Goal: Transaction & Acquisition: Purchase product/service

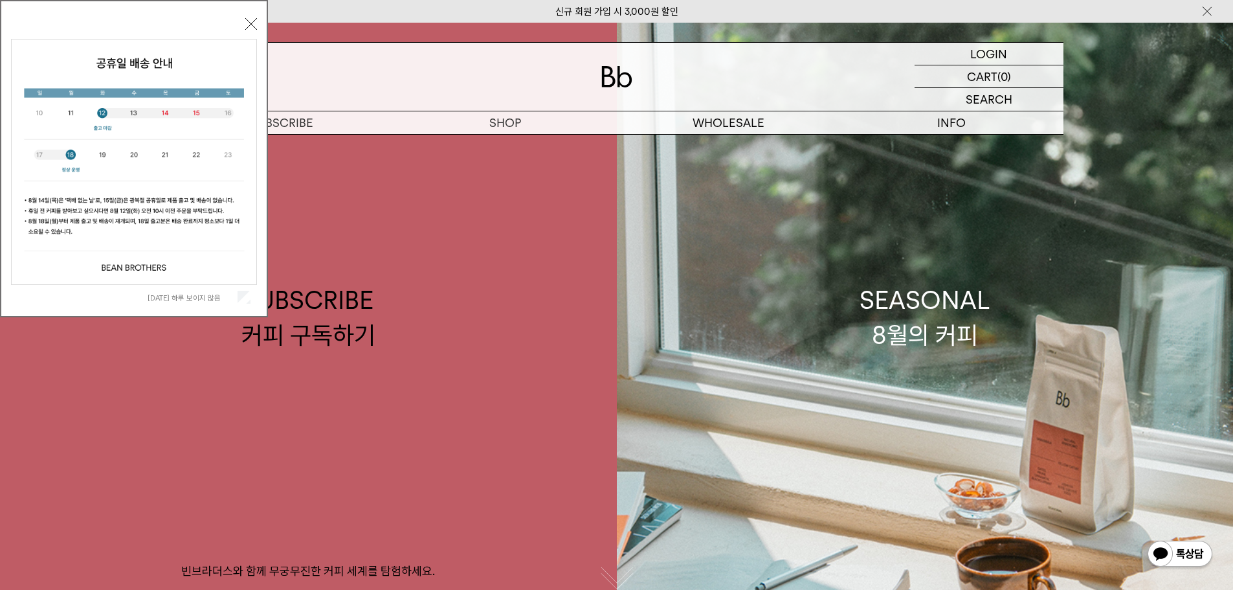
click at [252, 25] on button "닫기" at bounding box center [251, 24] width 12 height 12
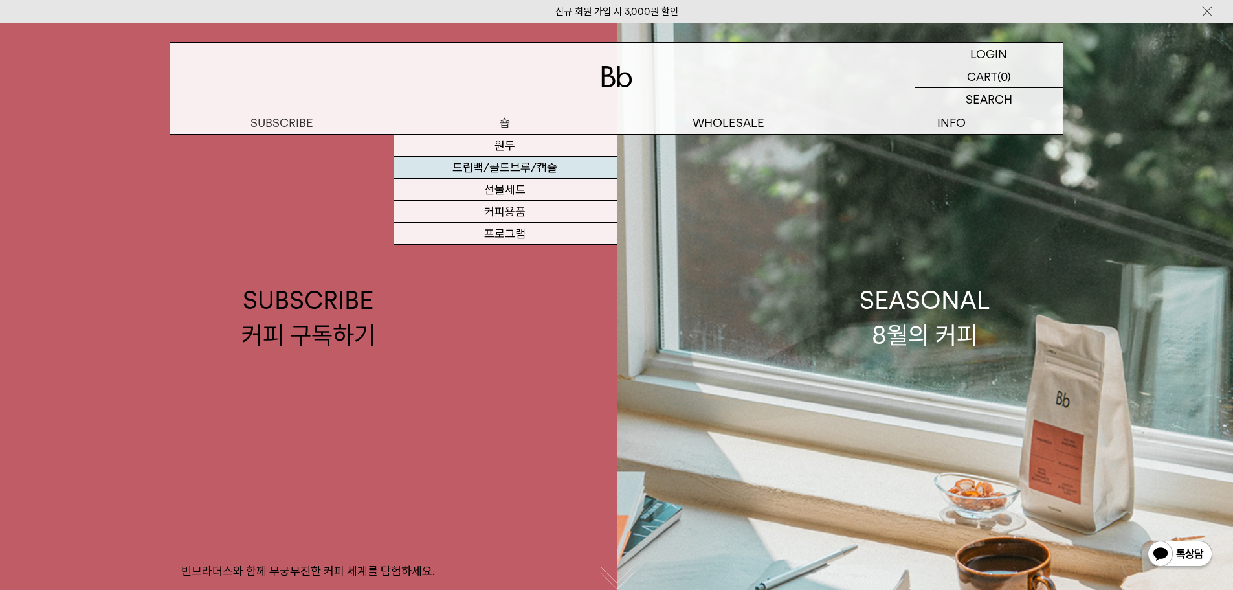
click at [511, 174] on link "드립백/콜드브루/캡슐" at bounding box center [504, 168] width 223 height 22
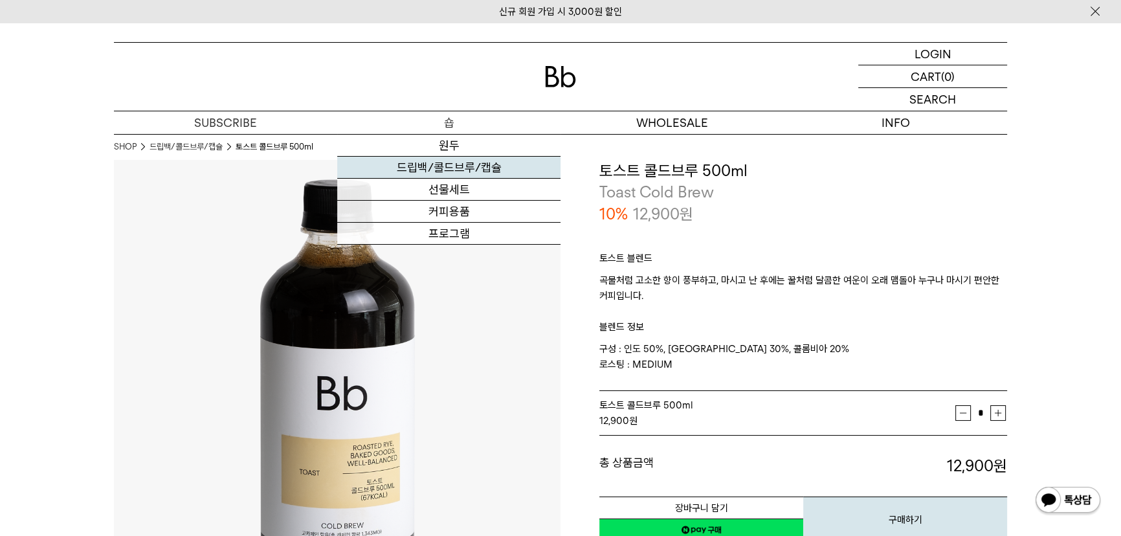
click at [450, 168] on link "드립백/콜드브루/캡슐" at bounding box center [448, 168] width 223 height 22
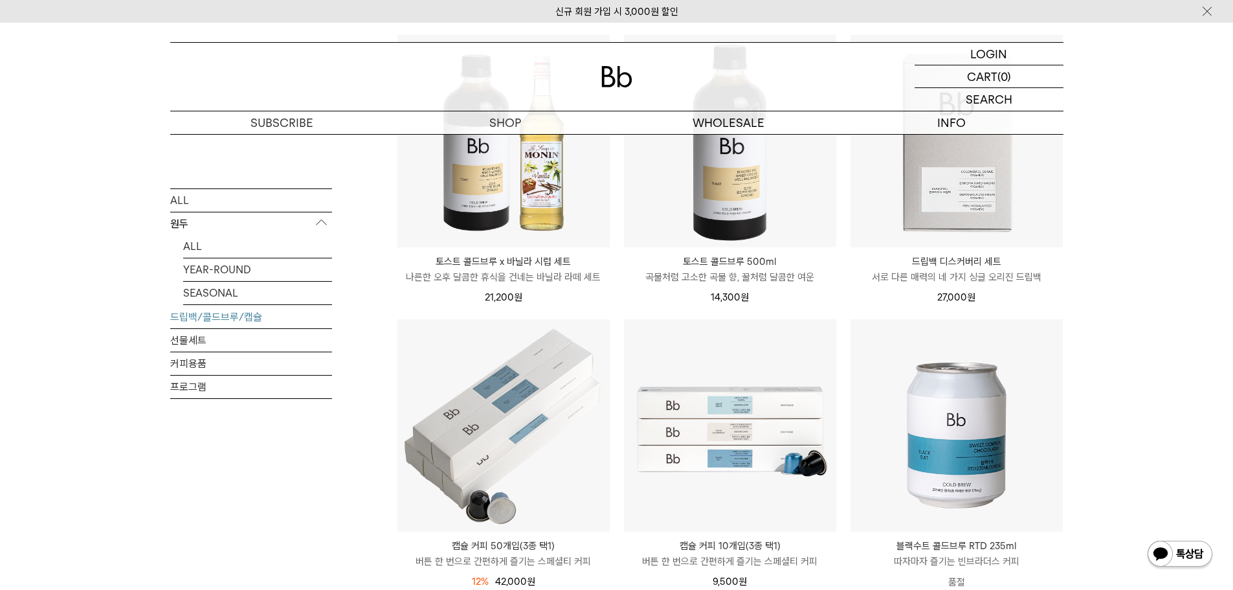
scroll to position [194, 0]
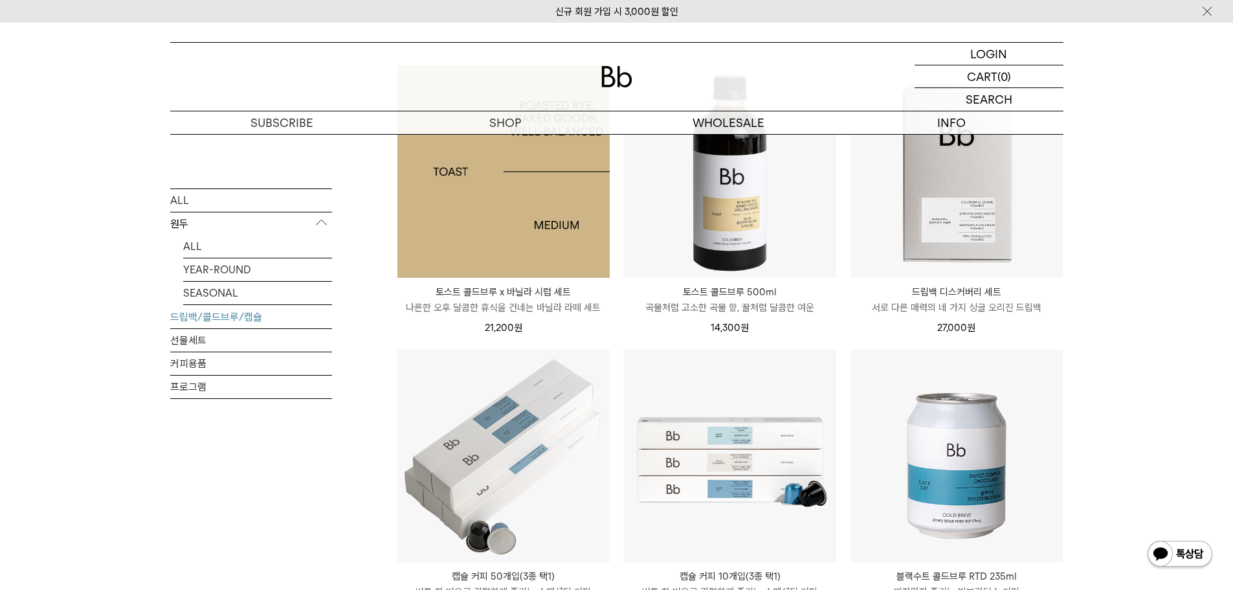
click at [525, 239] on img at bounding box center [503, 171] width 212 height 212
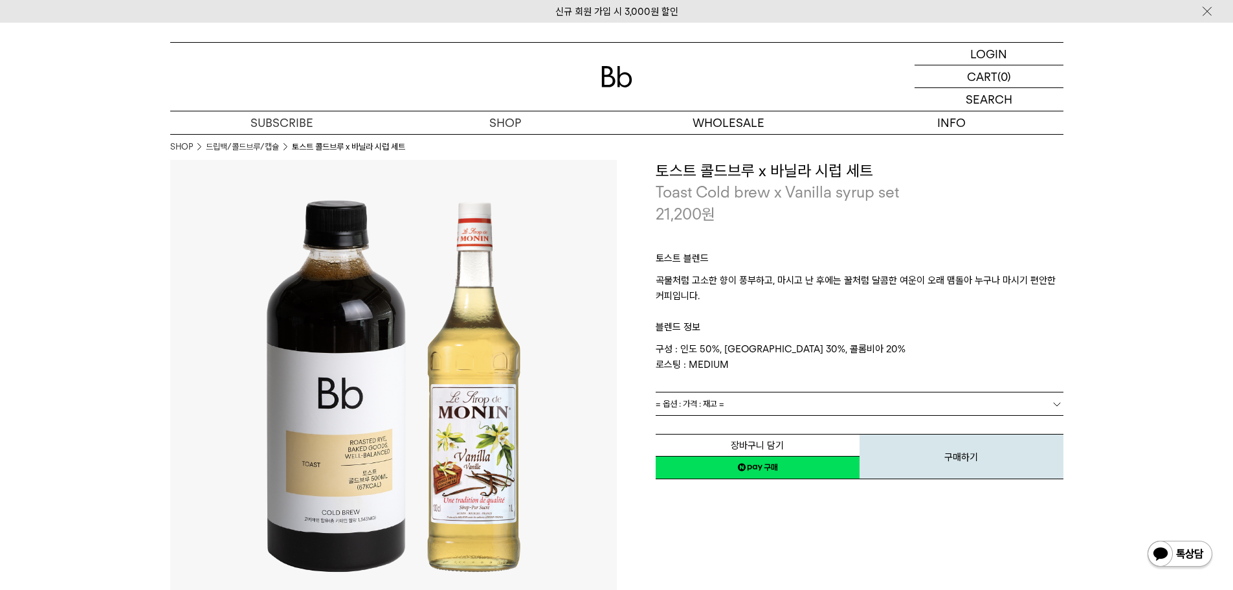
click at [845, 413] on link "= 옵션 : 가격 : 재고 =" at bounding box center [860, 403] width 408 height 23
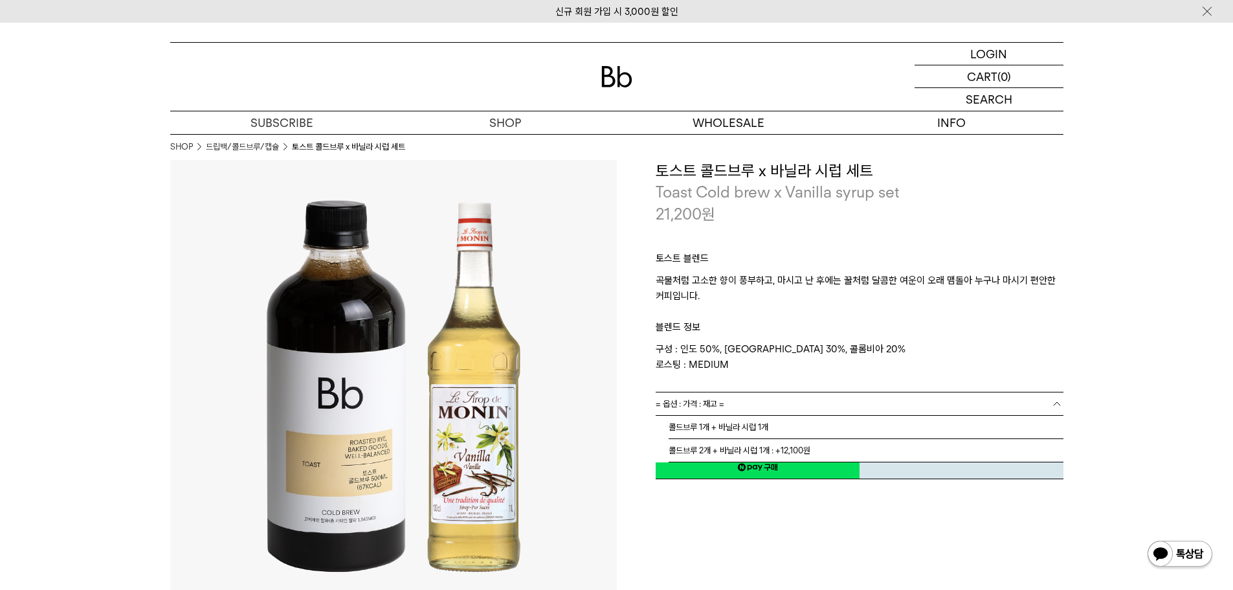
click at [841, 346] on p "구성 : 인도 50%, [GEOGRAPHIC_DATA] 30%, 콜롬비아 20% 로스팅 : MEDIUM" at bounding box center [860, 356] width 408 height 31
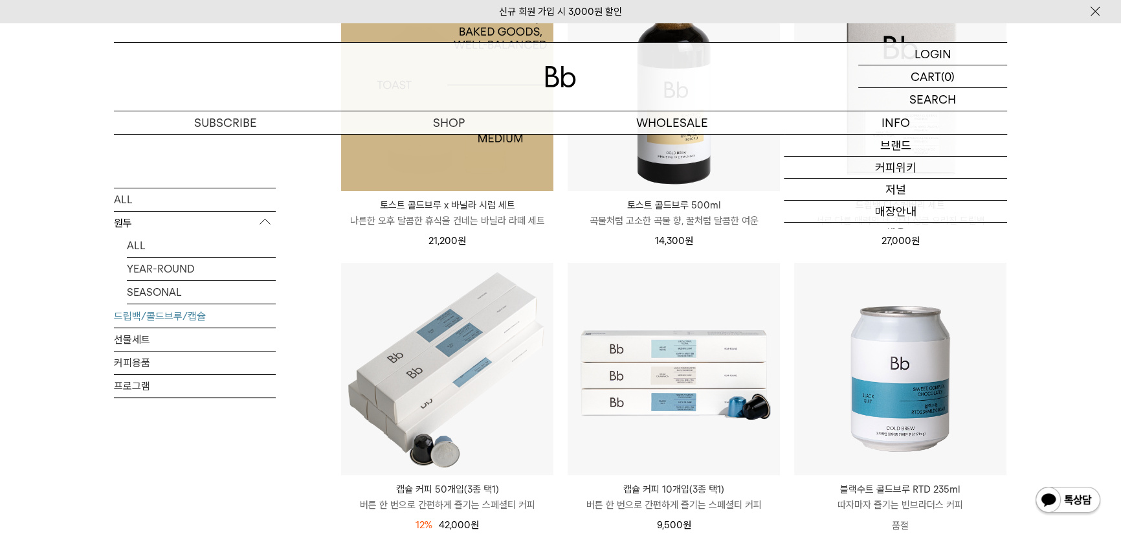
scroll to position [294, 0]
